Goal: Check status: Check status

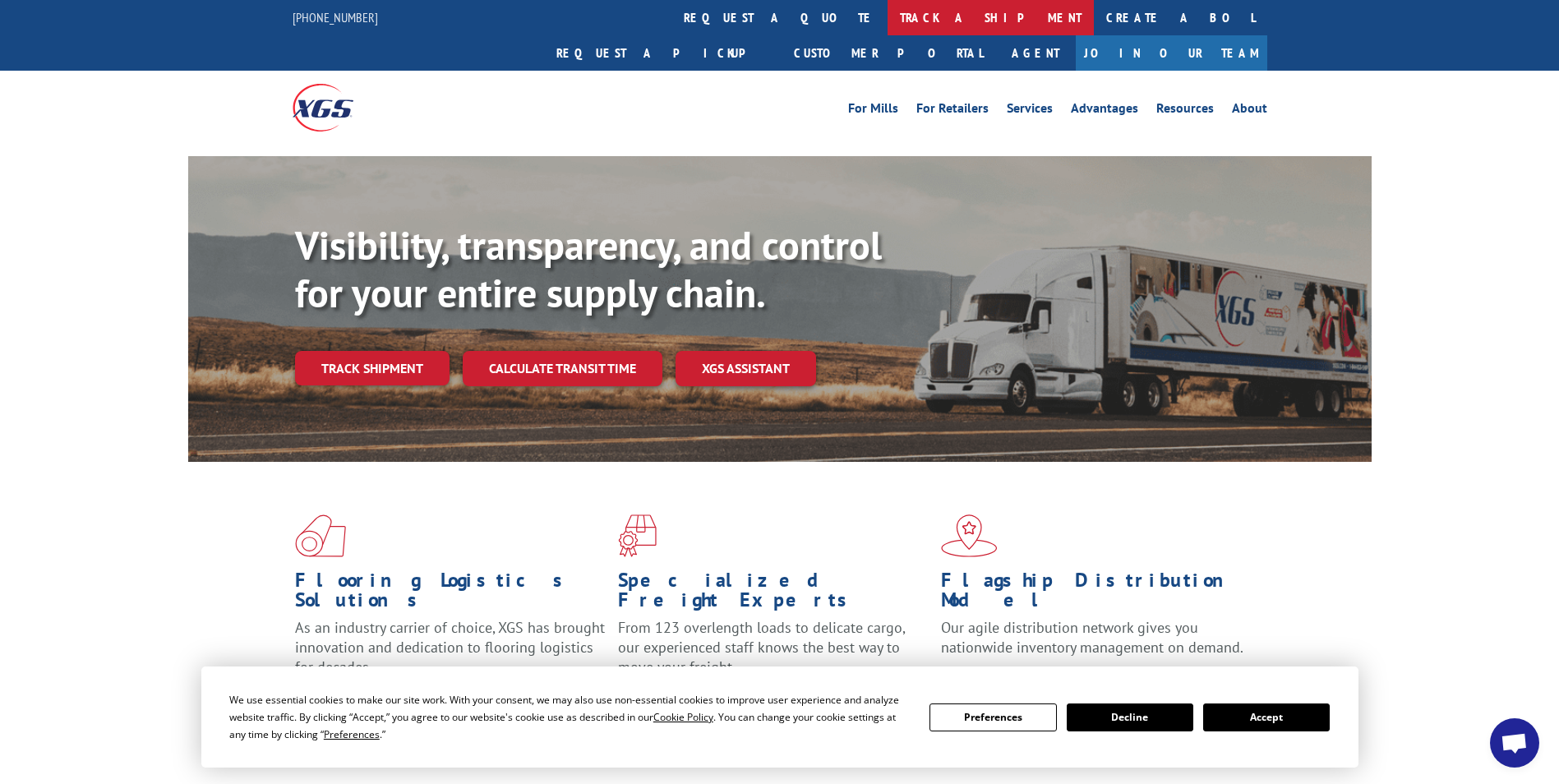
click at [888, 18] on link "track a shipment" at bounding box center [990, 18] width 206 height 35
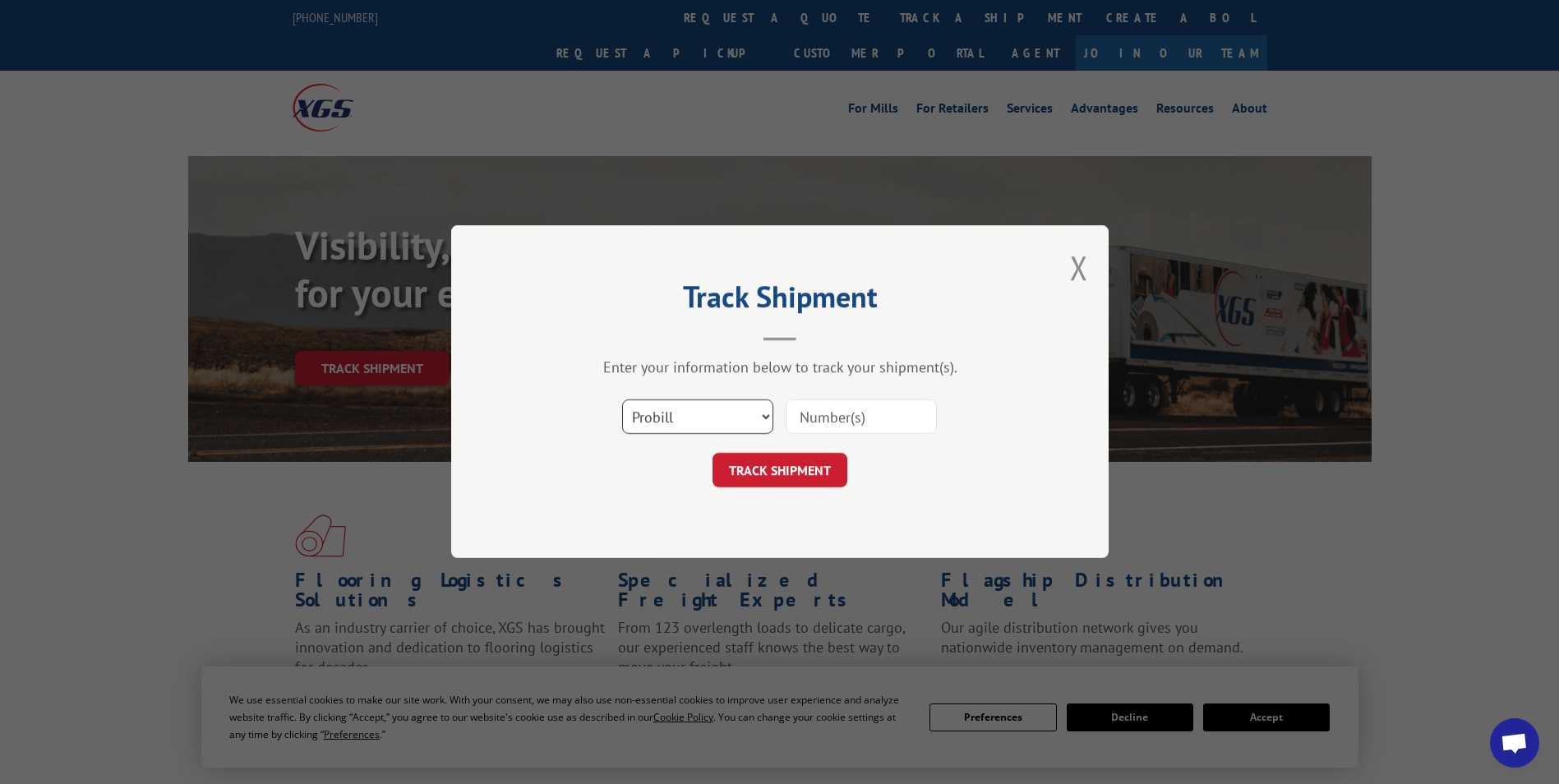
drag, startPoint x: 691, startPoint y: 412, endPoint x: 683, endPoint y: 424, distance: 14.4
click at [691, 412] on select "Select category... Probill BOL PO" at bounding box center [698, 416] width 151 height 34
select select "po"
click at [622, 400] on select "Select category... Probill BOL PO" at bounding box center [698, 416] width 151 height 34
paste input "41510042"
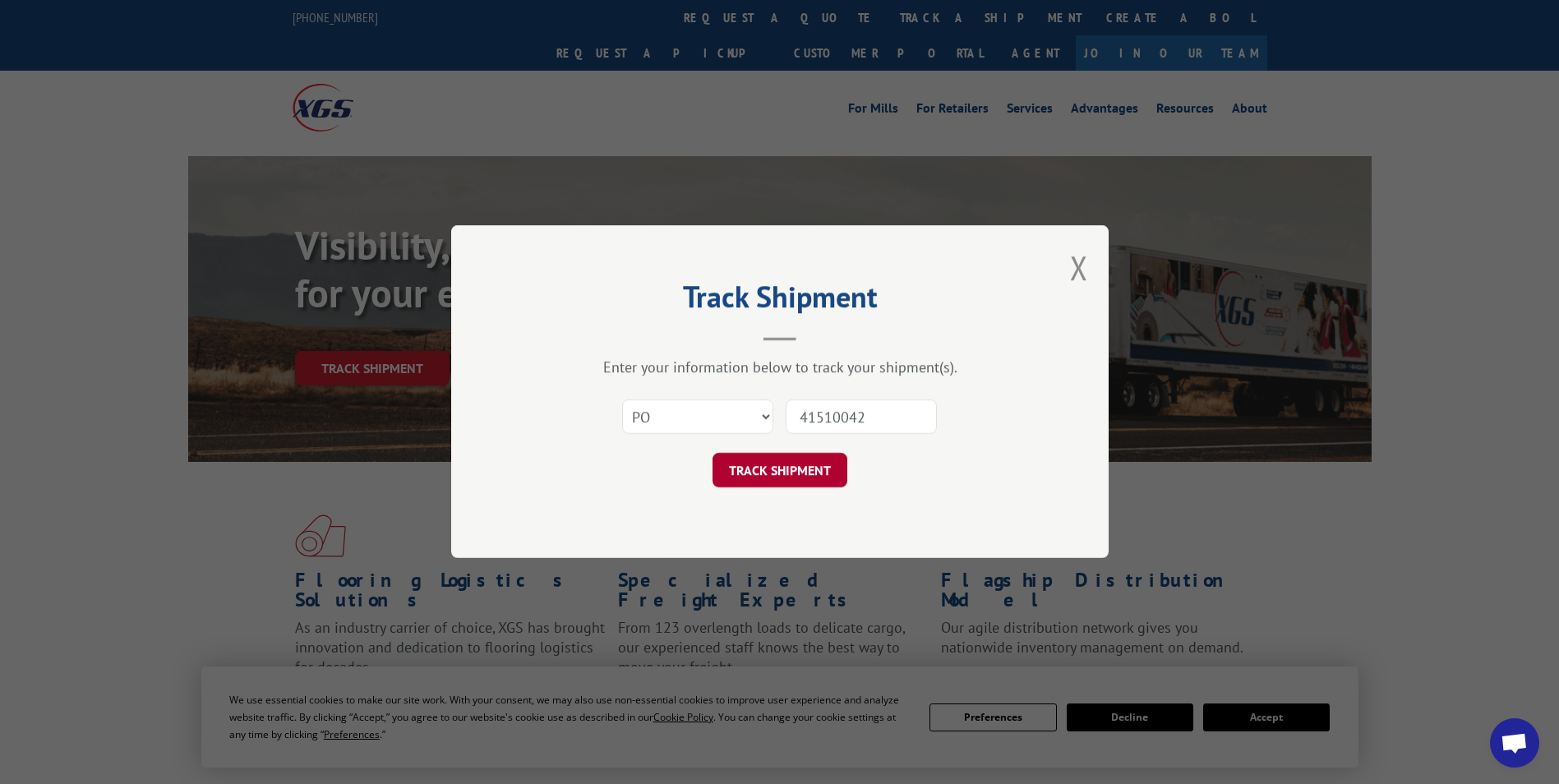
type input "41510042"
click at [767, 466] on button "TRACK SHIPMENT" at bounding box center [780, 470] width 135 height 34
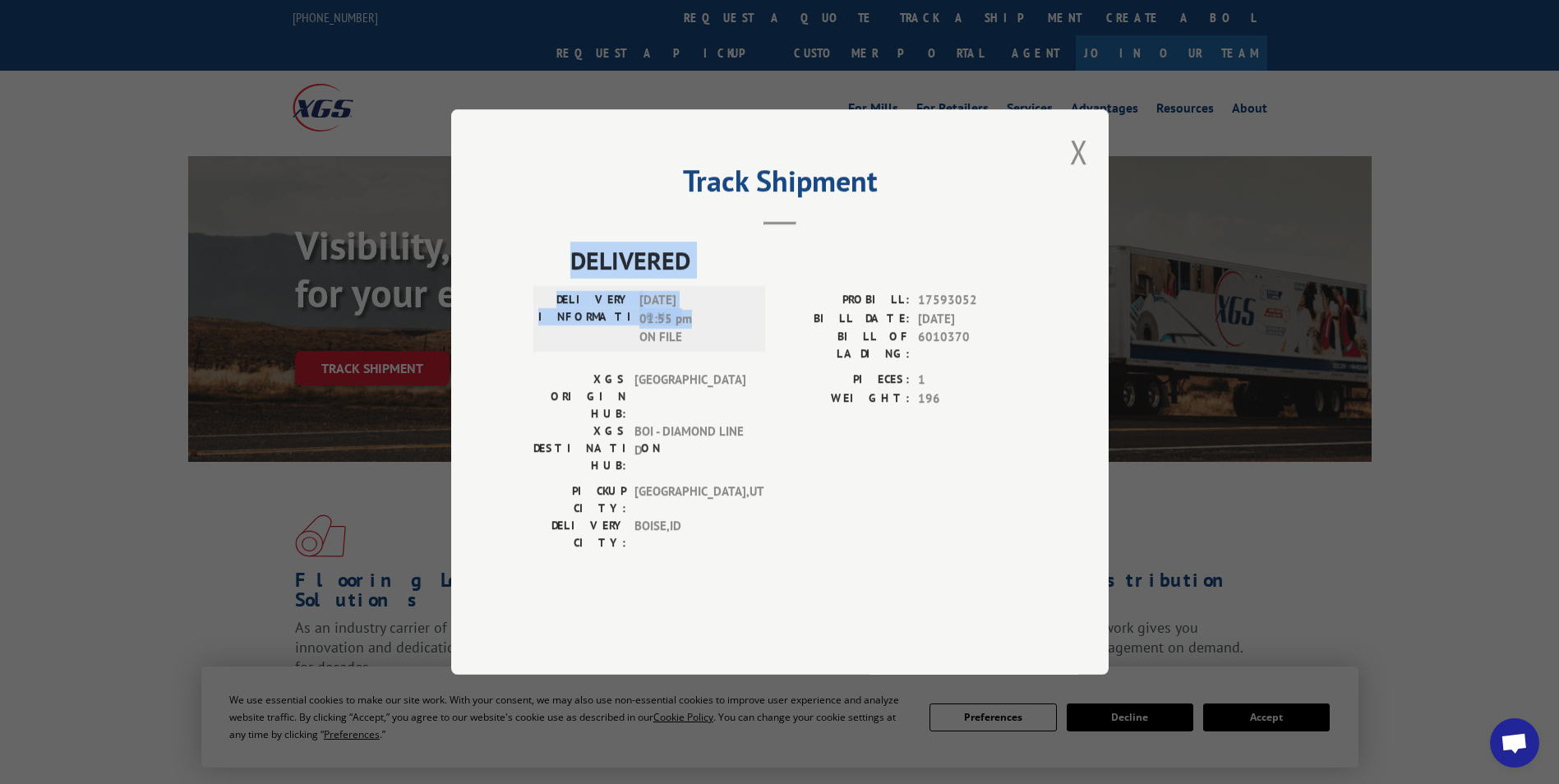
drag, startPoint x: 573, startPoint y: 302, endPoint x: 717, endPoint y: 368, distance: 158.4
click at [717, 368] on div "DELIVERED DELIVERY INFORMATION: [DATE] 01:55 pm ON FILE PROBILL: 17593052 BILL …" at bounding box center [780, 401] width 493 height 318
click at [781, 482] on div "[GEOGRAPHIC_DATA]: [GEOGRAPHIC_DATA] , [GEOGRAPHIC_DATA]: [GEOGRAPHIC_DATA] , […" at bounding box center [780, 521] width 493 height 78
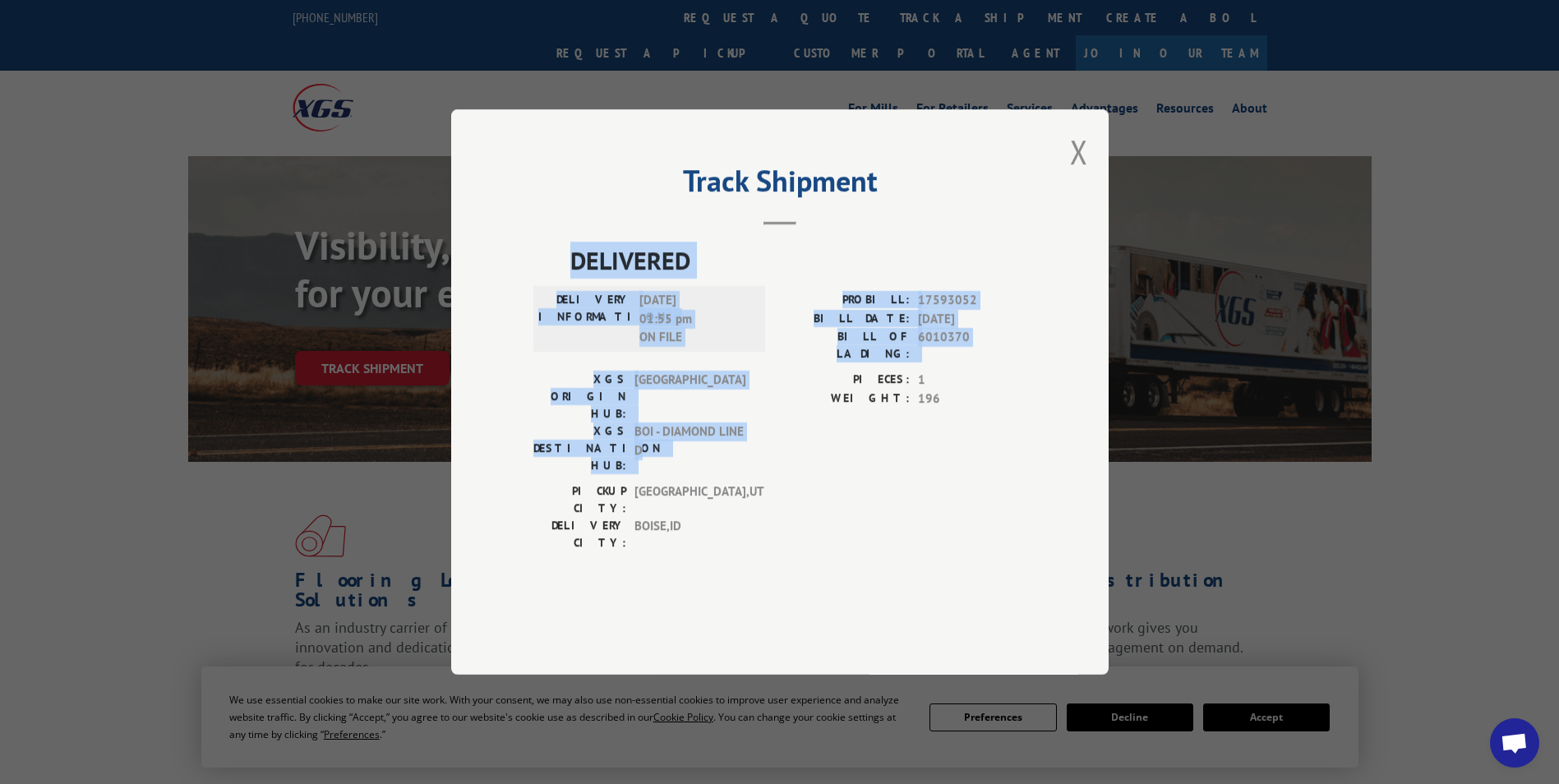
drag, startPoint x: 567, startPoint y: 297, endPoint x: 713, endPoint y: 450, distance: 211.5
click at [713, 450] on div "DELIVERED DELIVERY INFORMATION: [DATE] 01:55 pm ON FILE PROBILL: 17593052 BILL …" at bounding box center [780, 401] width 493 height 318
drag, startPoint x: 713, startPoint y: 450, endPoint x: 640, endPoint y: 300, distance: 166.8
copy div "DELIVERED DELIVERY INFORMATION: [DATE] 01:55 pm ON FILE PROBILL: 17593052 BILL …"
click at [1081, 174] on button "Close modal" at bounding box center [1080, 151] width 18 height 43
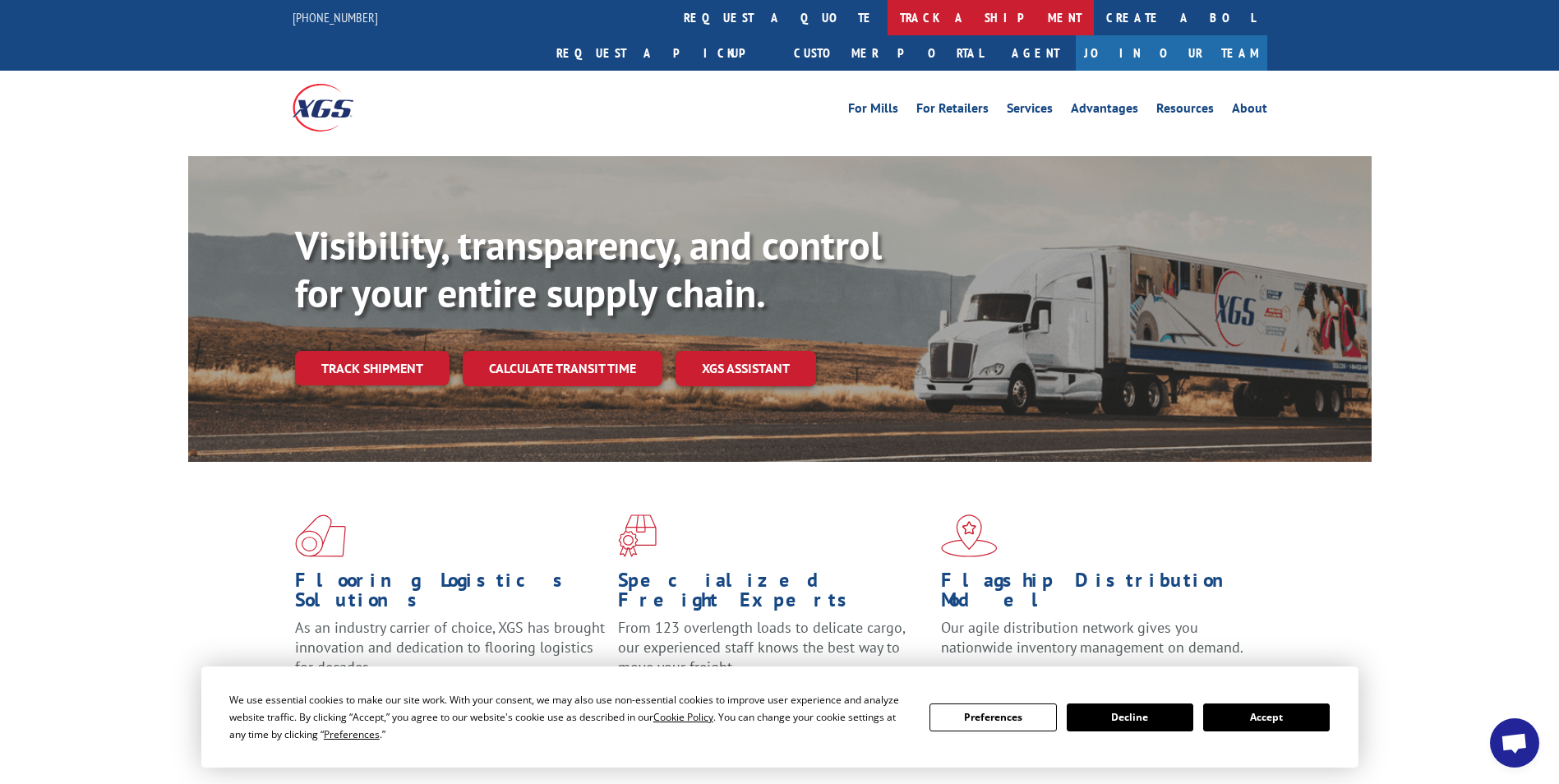
click at [888, 18] on link "track a shipment" at bounding box center [990, 18] width 206 height 35
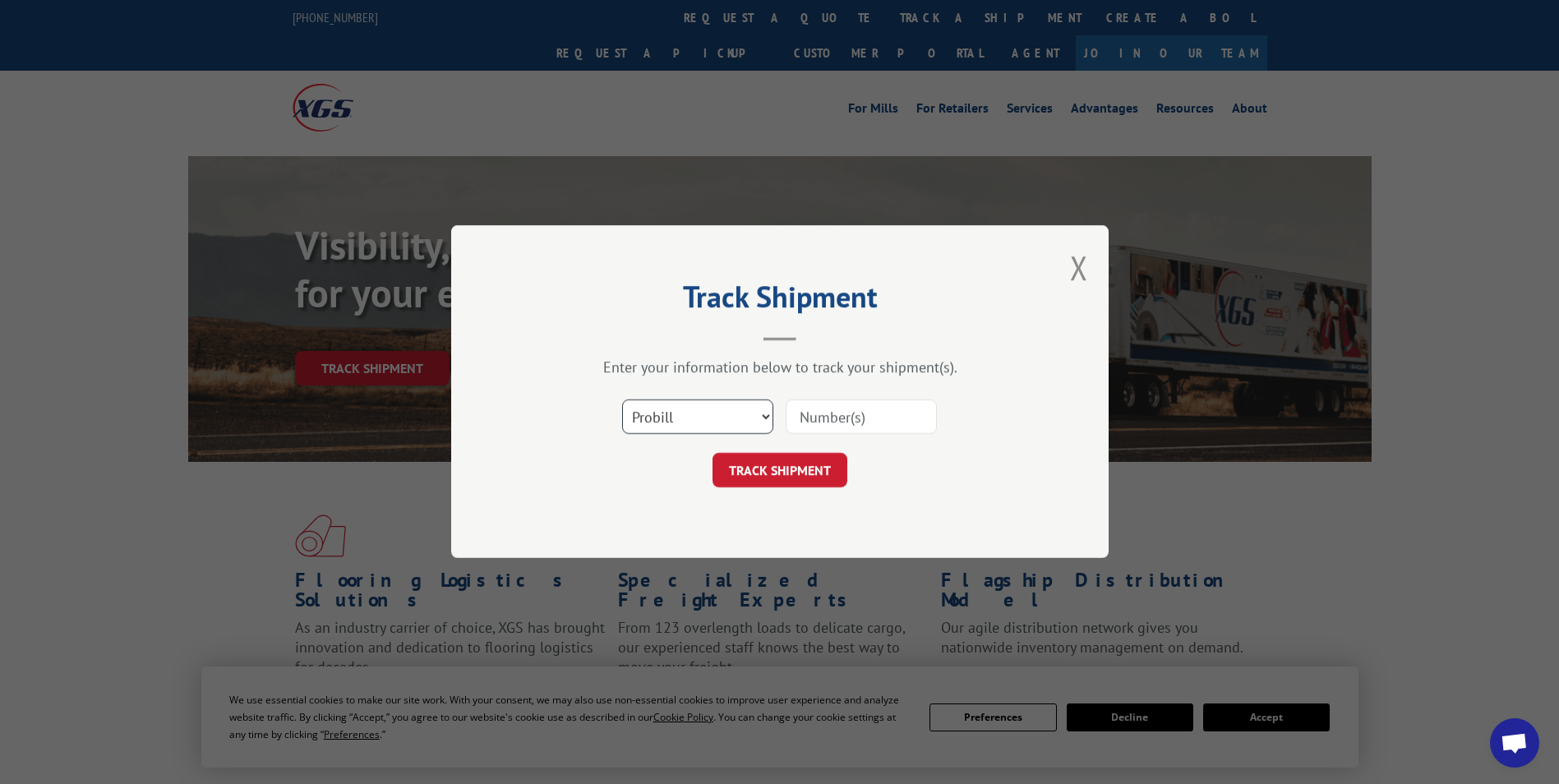
click at [685, 415] on select "Select category... Probill BOL PO" at bounding box center [698, 416] width 151 height 34
select select "po"
click at [622, 400] on select "Select category... Probill BOL PO" at bounding box center [698, 416] width 151 height 34
paste input "75528029"
click at [834, 413] on input "75528029" at bounding box center [862, 416] width 151 height 34
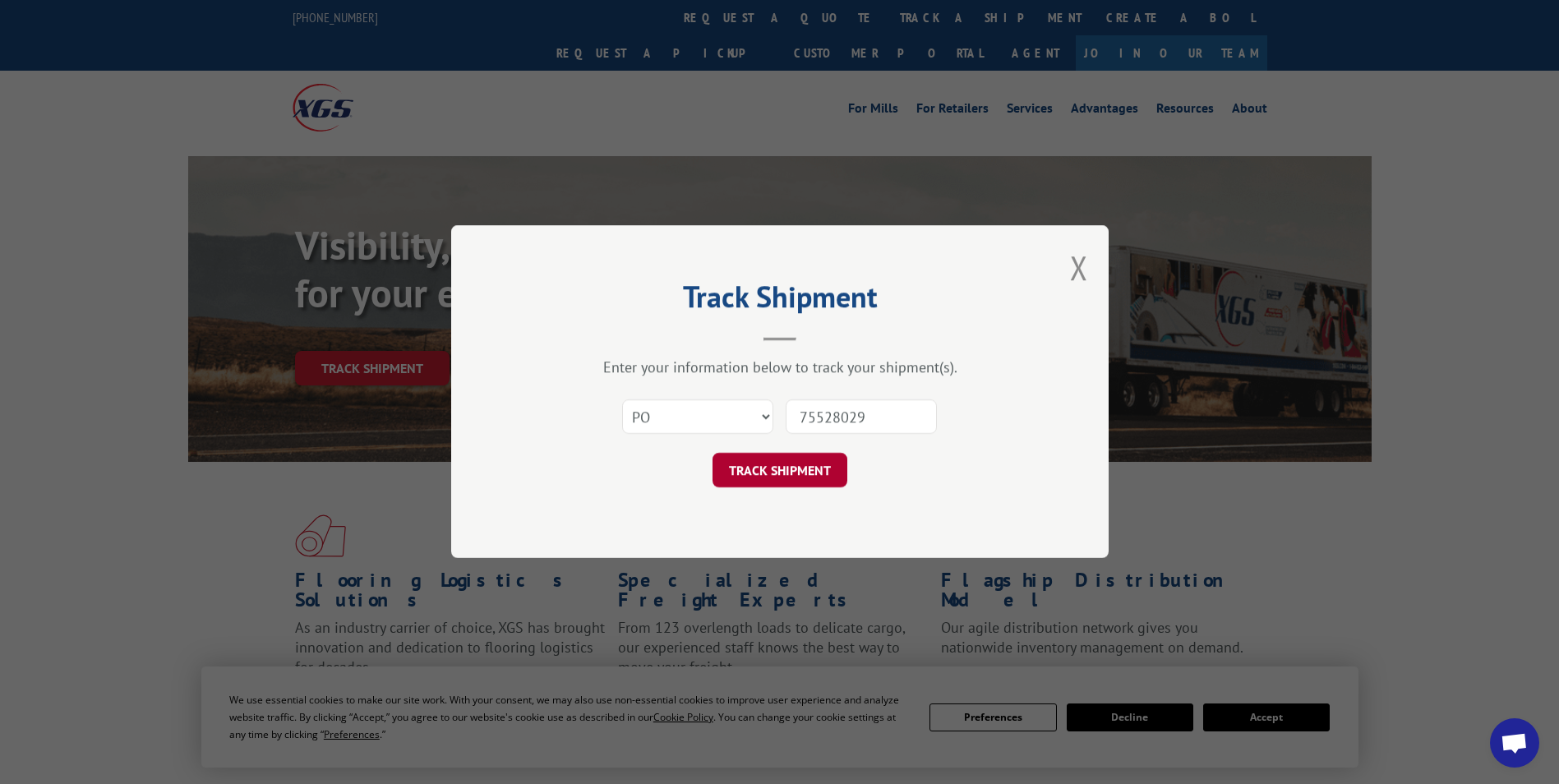
type input "75528029"
click at [787, 466] on button "TRACK SHIPMENT" at bounding box center [780, 470] width 135 height 34
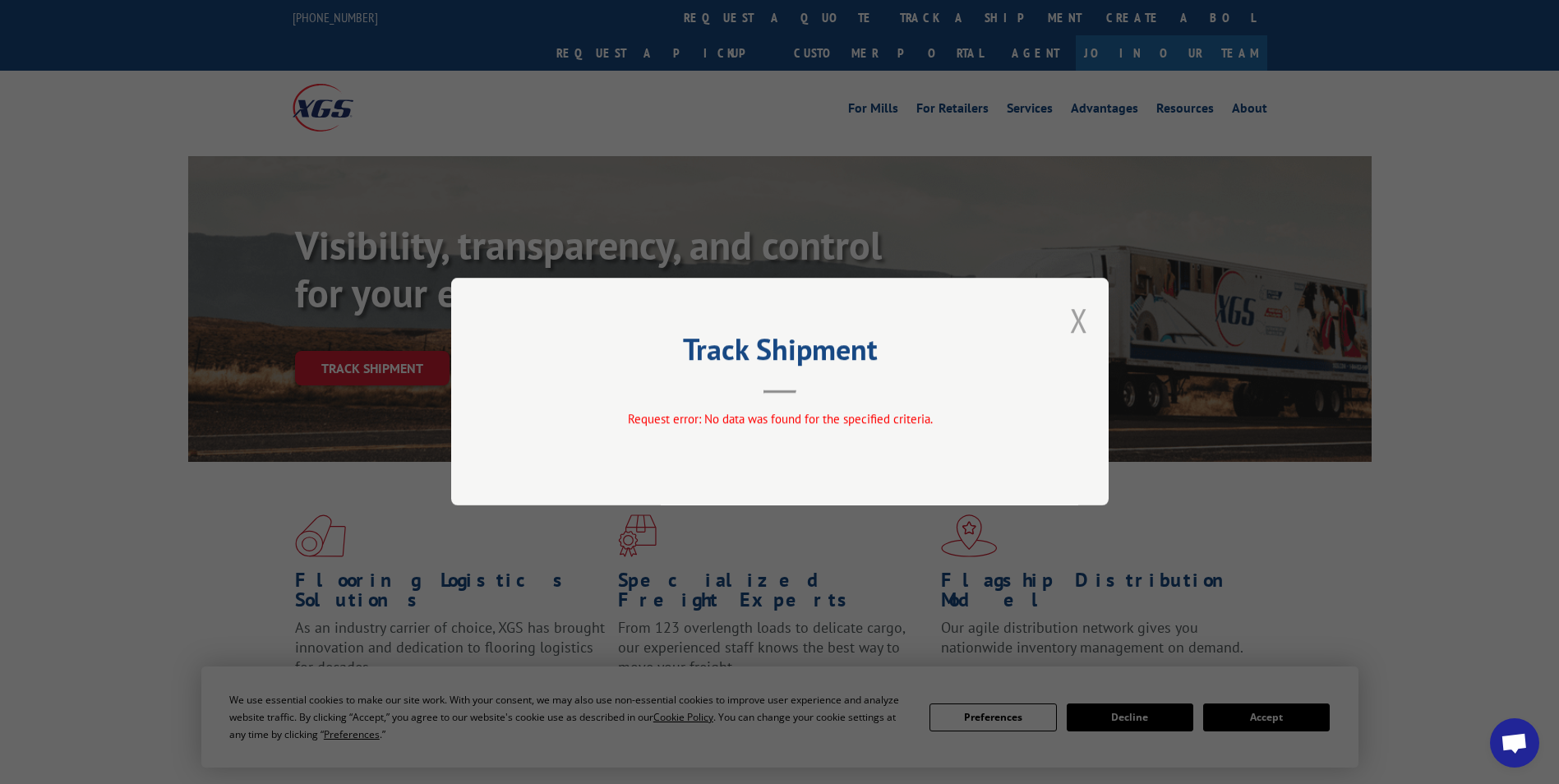
click at [1078, 318] on button "Close modal" at bounding box center [1080, 320] width 18 height 43
